Goal: Information Seeking & Learning: Learn about a topic

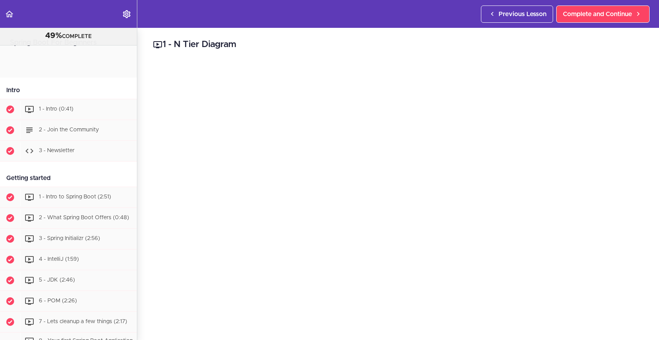
scroll to position [480, 0]
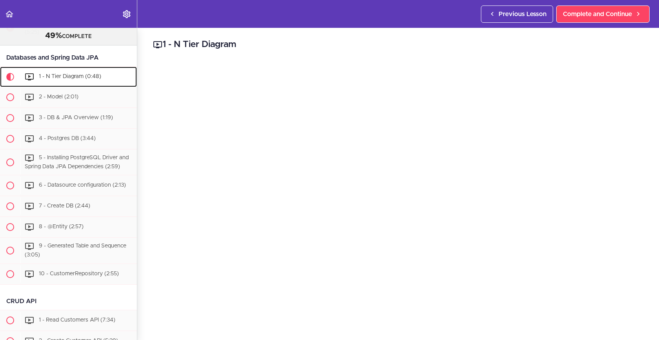
click at [60, 76] on span "1 - N Tier Diagram (0:48)" at bounding box center [70, 76] width 62 height 5
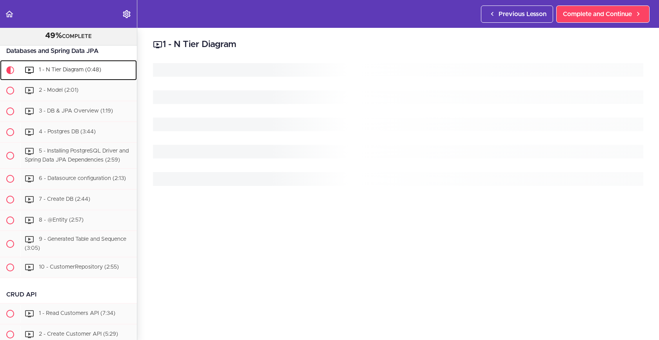
scroll to position [489, 0]
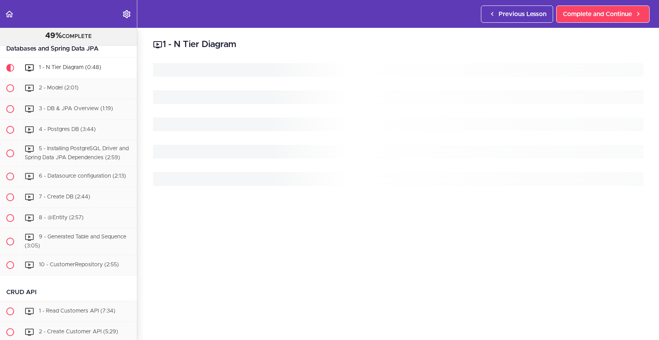
click at [359, 221] on div at bounding box center [398, 201] width 491 height 276
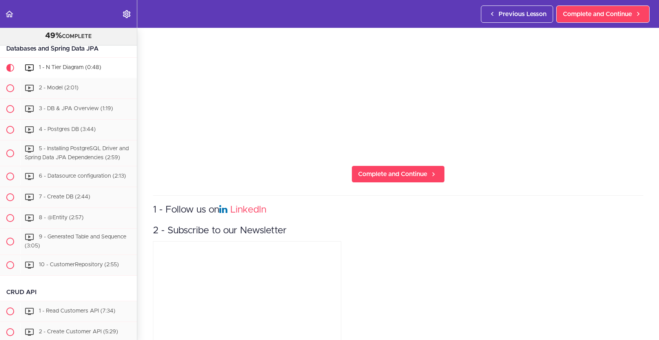
scroll to position [223, 0]
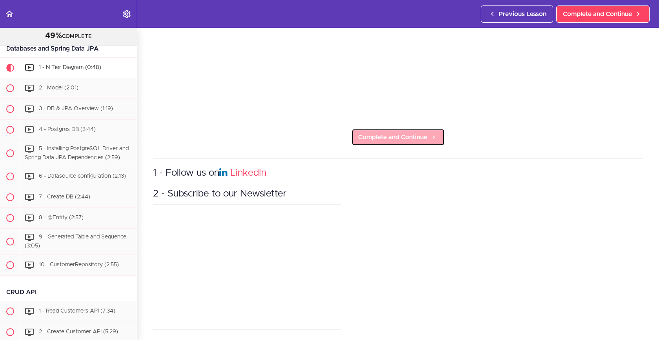
click at [428, 137] on link "Complete and Continue" at bounding box center [398, 137] width 93 height 17
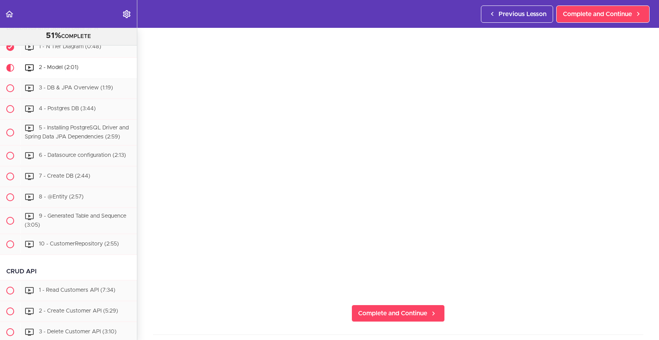
scroll to position [70, 0]
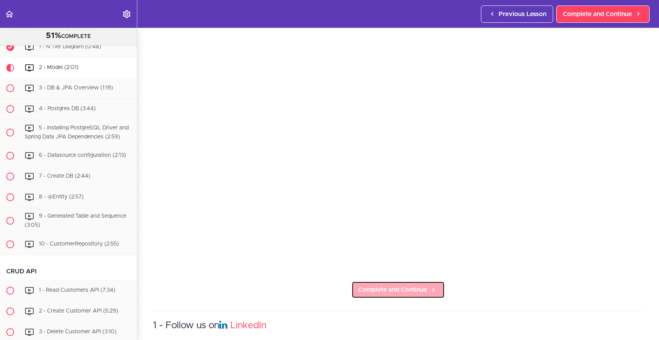
click at [382, 292] on span "Complete and Continue" at bounding box center [392, 289] width 69 height 9
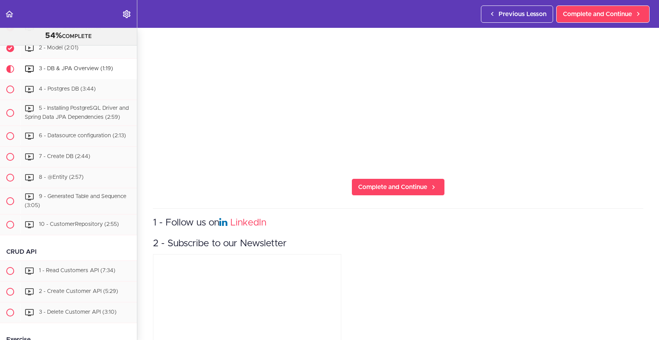
scroll to position [223, 0]
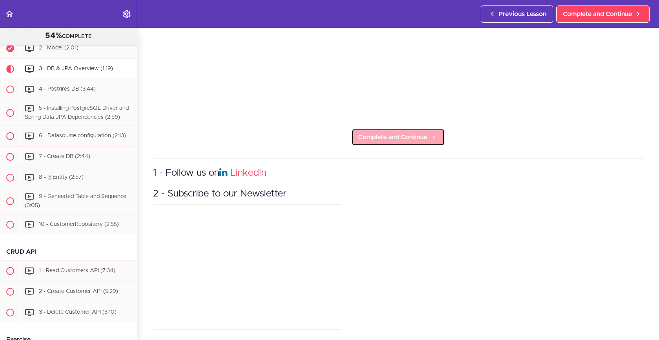
click at [429, 137] on icon at bounding box center [433, 137] width 9 height 8
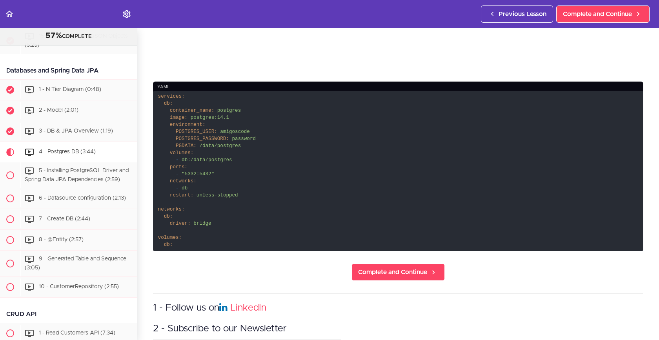
scroll to position [269, 0]
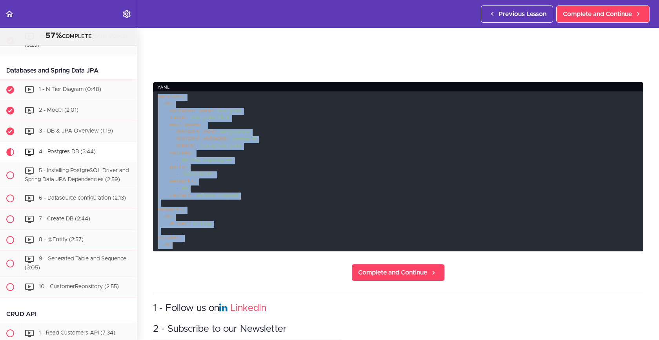
drag, startPoint x: 158, startPoint y: 98, endPoint x: 178, endPoint y: 250, distance: 153.2
click at [178, 250] on code "services: db: container_name: postgres image: postgres:14.1 environment: POSTGR…" at bounding box center [398, 171] width 491 height 160
copy code "services: db: container_name: postgres image: postgres:14.1 environment: POSTGR…"
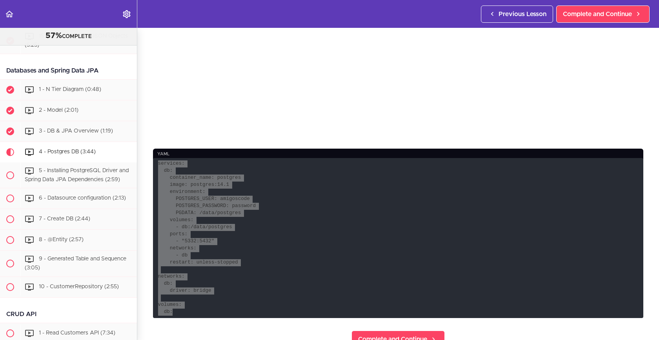
scroll to position [203, 0]
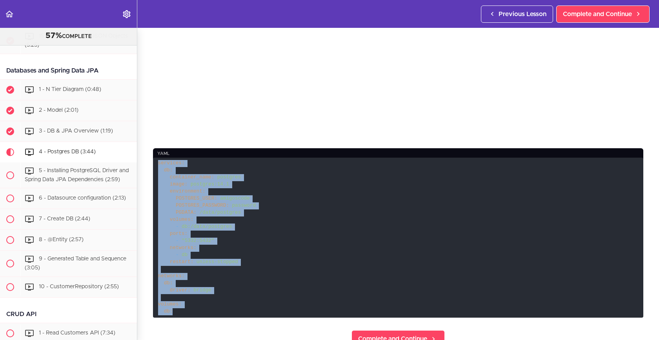
click at [381, 225] on code "services: db: container_name: postgres image: postgres:14.1 environment: POSTGR…" at bounding box center [398, 238] width 491 height 160
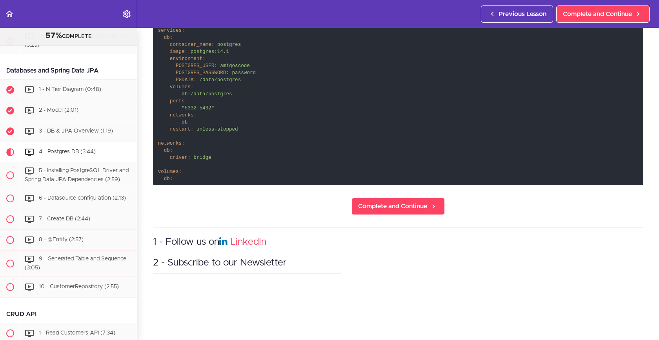
scroll to position [339, 0]
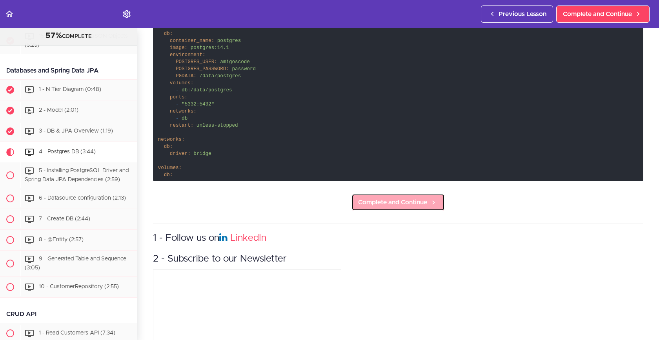
click at [382, 208] on link "Complete and Continue" at bounding box center [398, 202] width 93 height 17
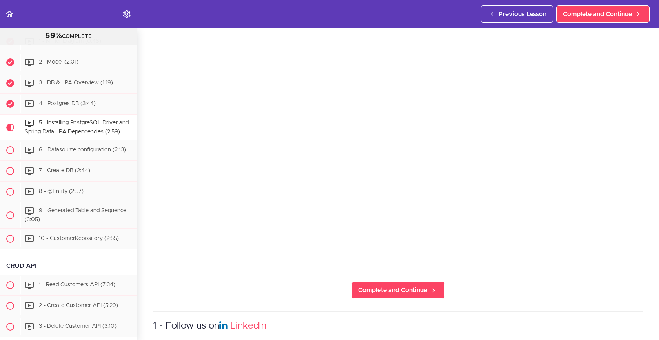
scroll to position [59, 0]
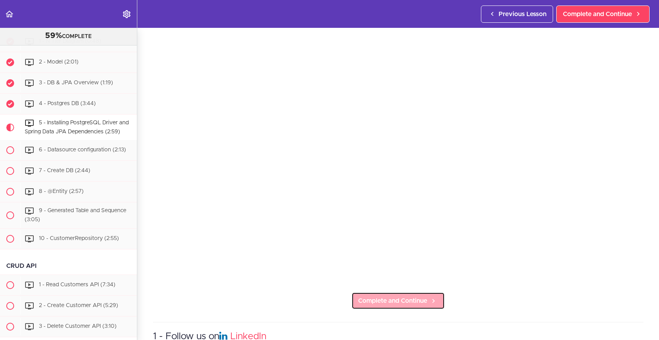
click at [384, 301] on span "Complete and Continue" at bounding box center [392, 300] width 69 height 9
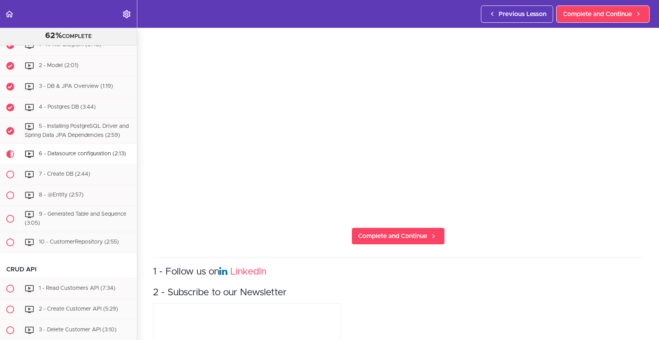
scroll to position [210, 0]
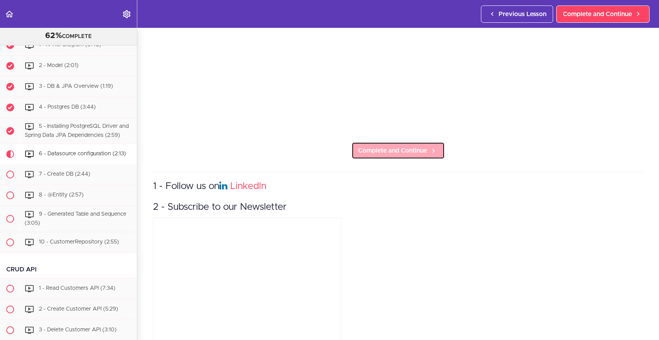
click at [376, 156] on link "Complete and Continue" at bounding box center [398, 150] width 93 height 17
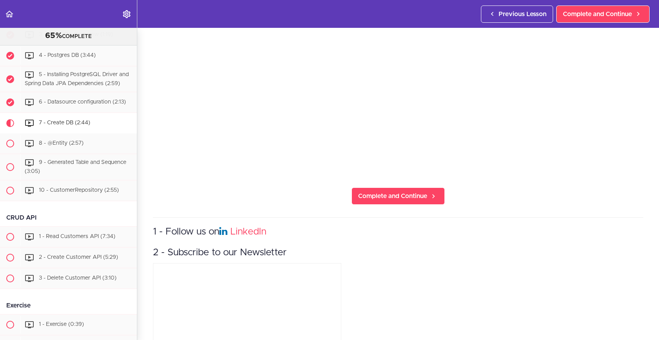
scroll to position [223, 0]
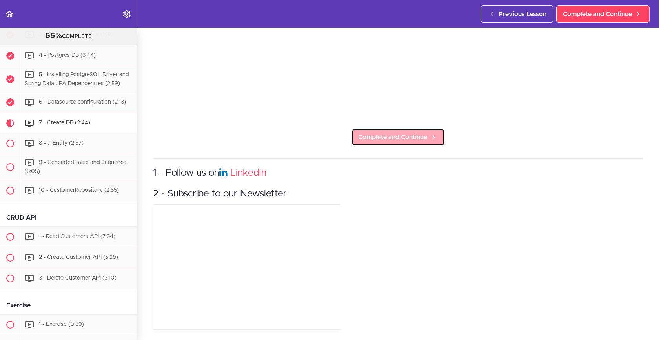
click at [430, 143] on link "Complete and Continue" at bounding box center [398, 137] width 93 height 17
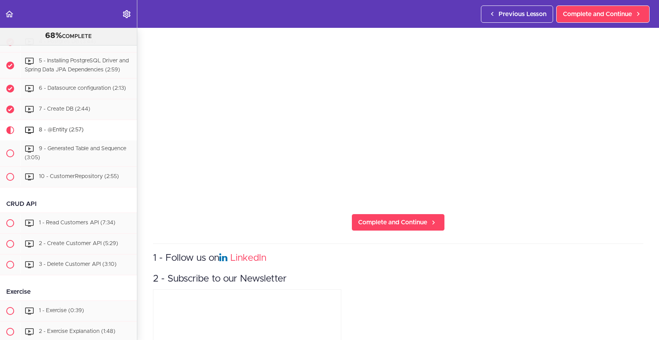
scroll to position [159, 0]
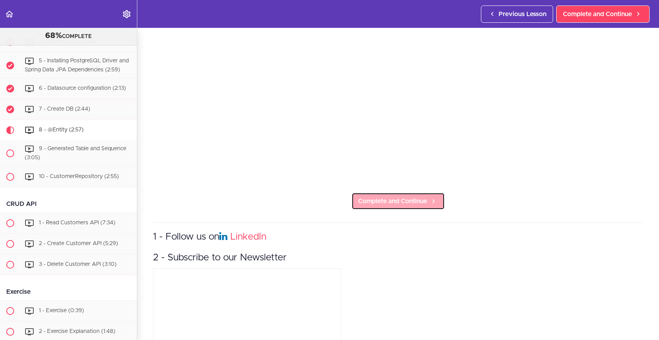
click at [387, 204] on span "Complete and Continue" at bounding box center [392, 201] width 69 height 9
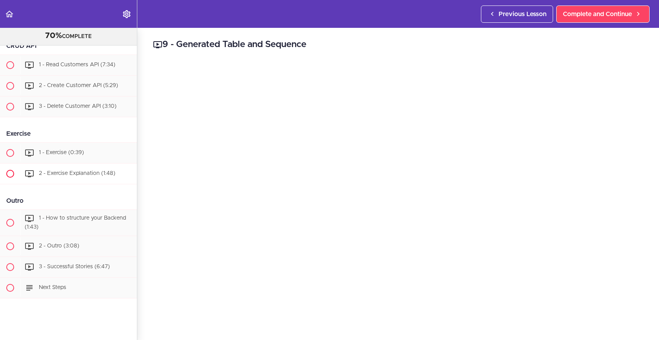
scroll to position [752, 0]
